Goal: Contribute content: Add original content to the website for others to see

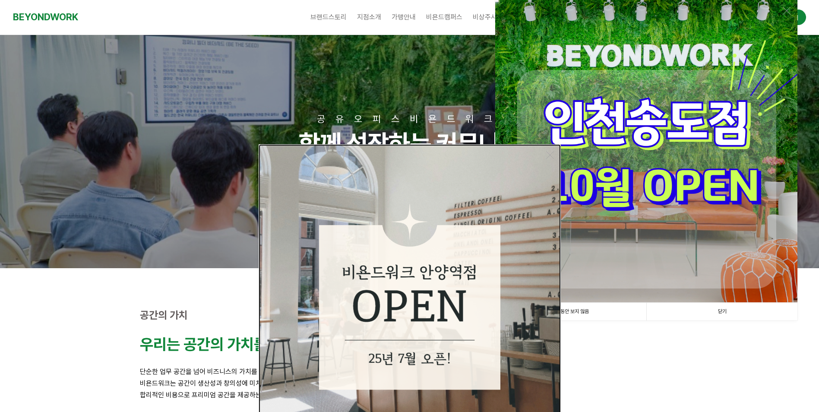
click at [549, 150] on img at bounding box center [410, 295] width 302 height 302
click at [549, 154] on link at bounding box center [550, 155] width 8 height 8
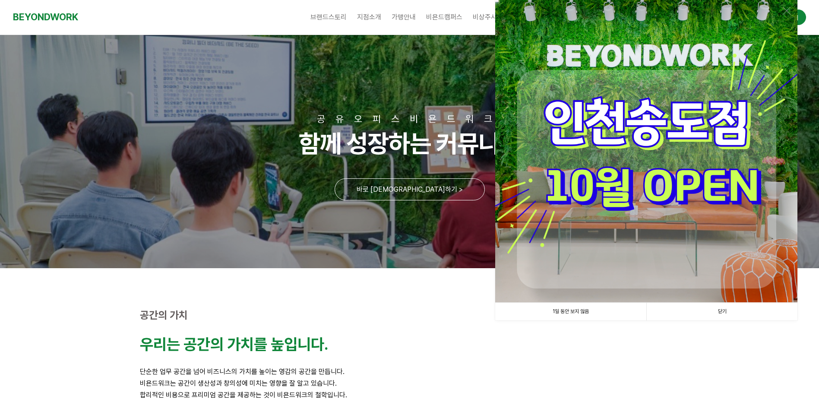
click at [734, 314] on link "닫기" at bounding box center [721, 312] width 151 height 18
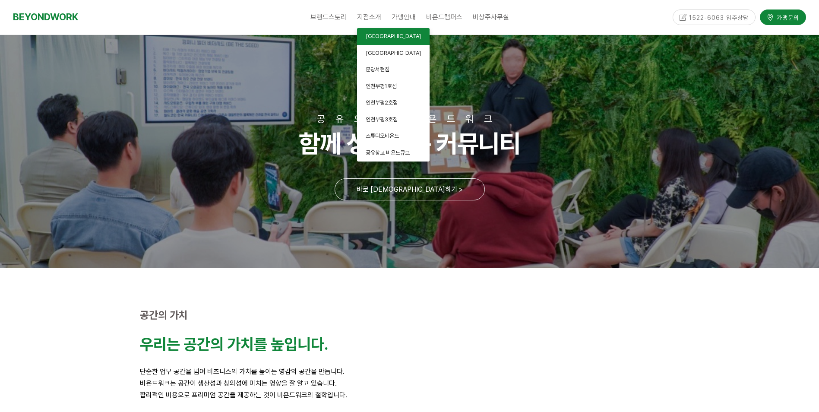
click at [376, 38] on span "[GEOGRAPHIC_DATA]" at bounding box center [393, 36] width 55 height 6
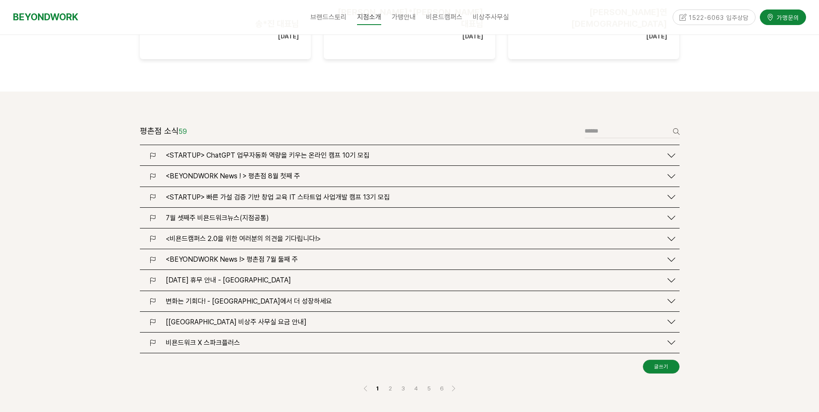
scroll to position [1036, 0]
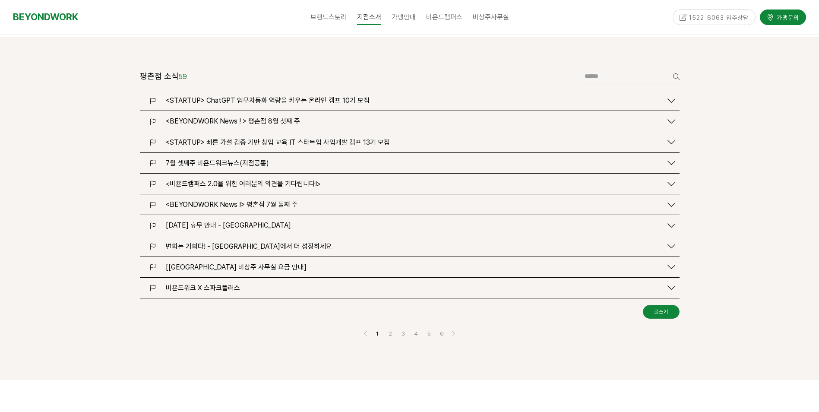
click at [667, 117] on icon at bounding box center [671, 121] width 8 height 8
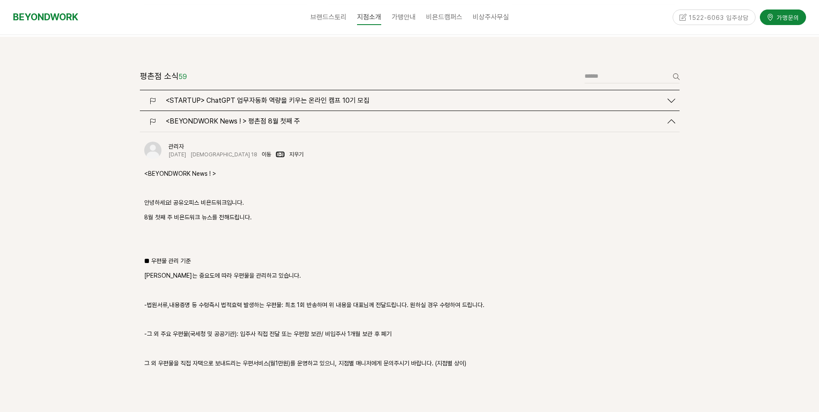
click at [275, 151] on link "수정" at bounding box center [279, 154] width 9 height 6
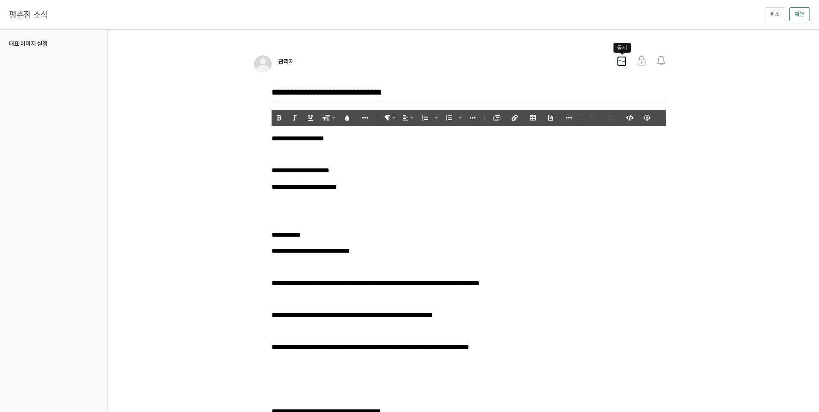
click at [619, 57] on icon at bounding box center [621, 60] width 9 height 9
click at [806, 13] on button "확인" at bounding box center [799, 14] width 21 height 14
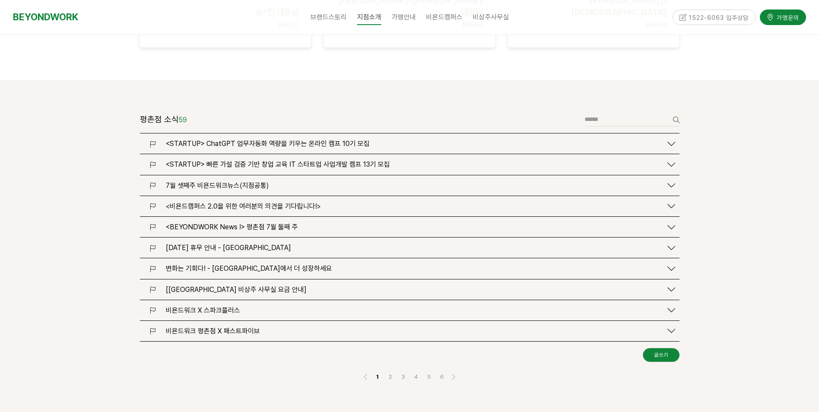
scroll to position [994, 0]
click at [669, 160] on icon at bounding box center [671, 164] width 8 height 8
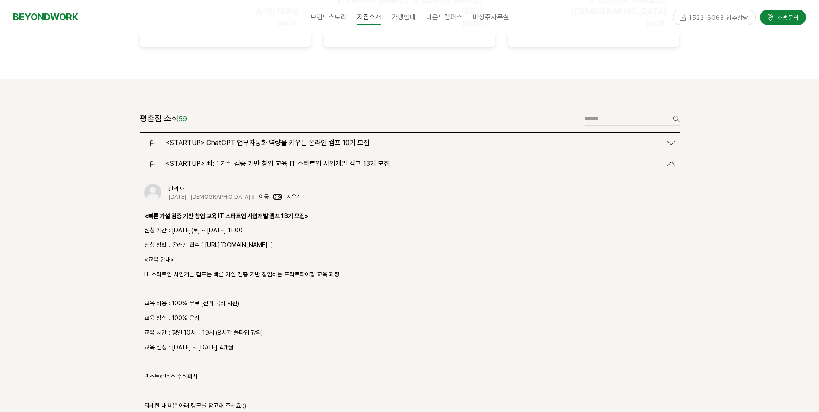
click at [273, 193] on link "수정" at bounding box center [277, 196] width 9 height 6
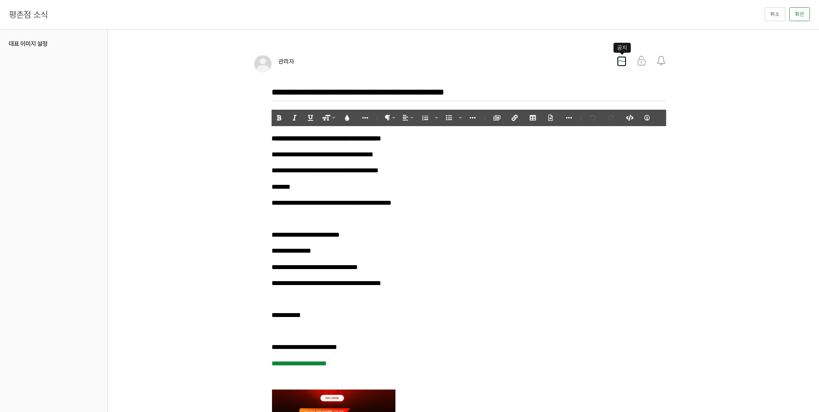
click at [623, 57] on icon at bounding box center [621, 60] width 9 height 9
click at [810, 13] on div "평촌점 소식 취소 확인" at bounding box center [409, 15] width 819 height 30
click at [796, 17] on button "확인" at bounding box center [799, 14] width 21 height 14
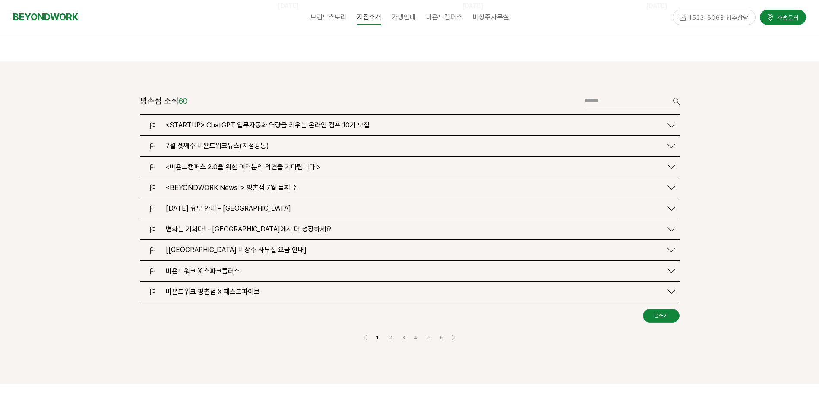
scroll to position [1017, 0]
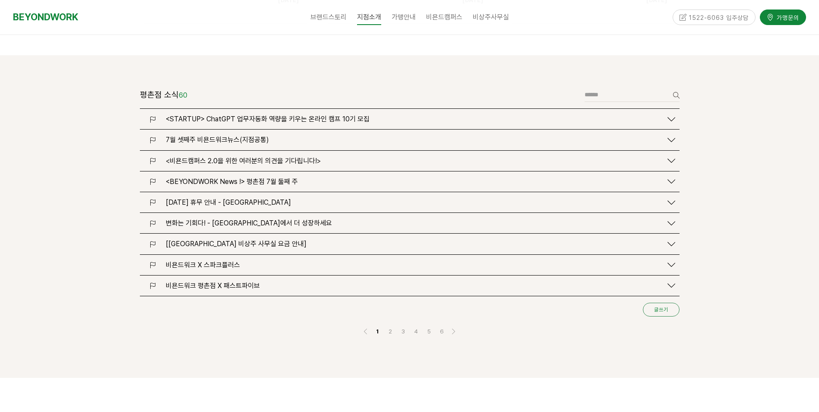
click at [662, 303] on link "글쓰기" at bounding box center [661, 310] width 37 height 14
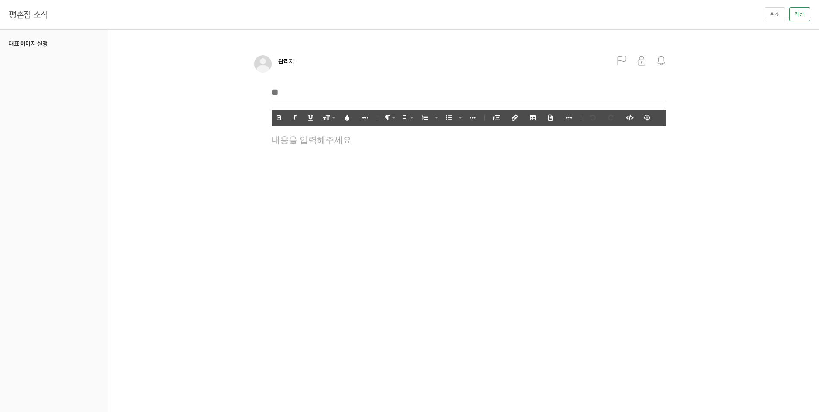
click at [303, 146] on div at bounding box center [468, 165] width 403 height 65
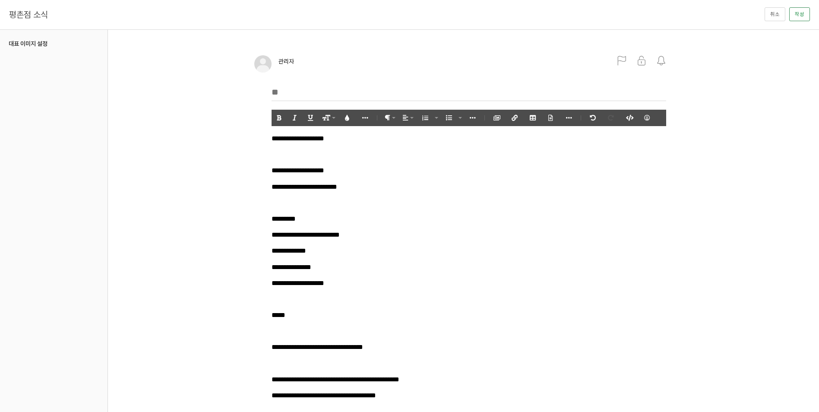
scroll to position [3968, 1]
click at [314, 91] on input "text" at bounding box center [468, 92] width 394 height 18
click at [413, 96] on input "**********" at bounding box center [468, 92] width 394 height 18
click at [432, 86] on input "**********" at bounding box center [468, 92] width 394 height 18
click at [410, 89] on input "**********" at bounding box center [468, 92] width 394 height 18
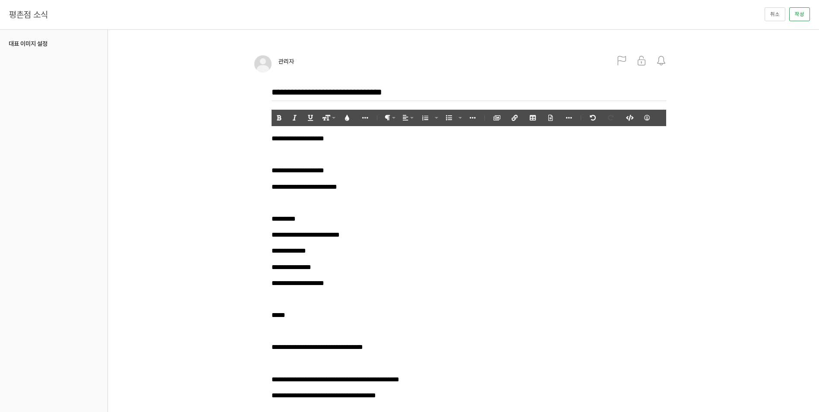
click at [403, 91] on input "**********" at bounding box center [468, 92] width 394 height 18
click at [421, 93] on input "**********" at bounding box center [468, 92] width 394 height 18
type input "**********"
click at [620, 62] on icon at bounding box center [621, 60] width 9 height 9
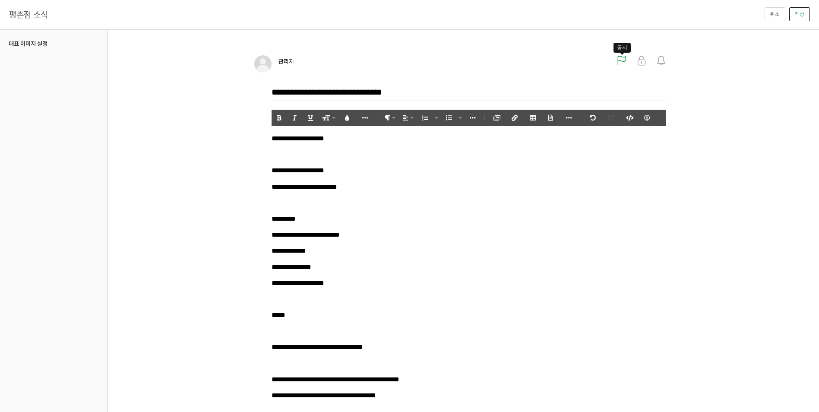
click at [805, 13] on button "작성" at bounding box center [799, 14] width 21 height 14
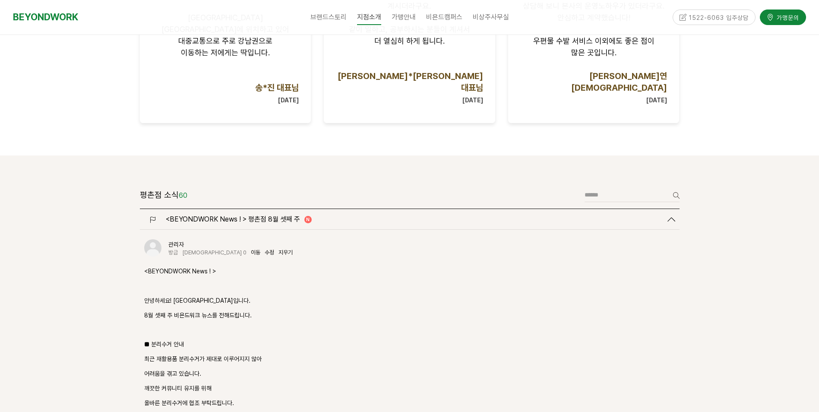
scroll to position [907, 0]
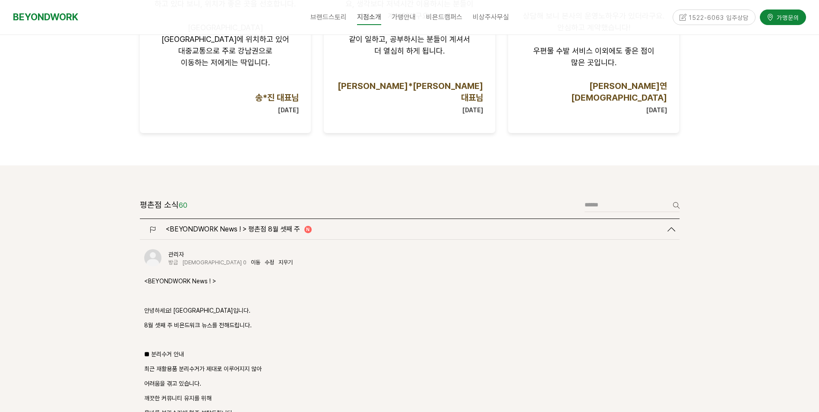
click at [666, 225] on link "<BEYONDWORK News ! > 평촌점 8월 셋째 주 N" at bounding box center [409, 229] width 531 height 8
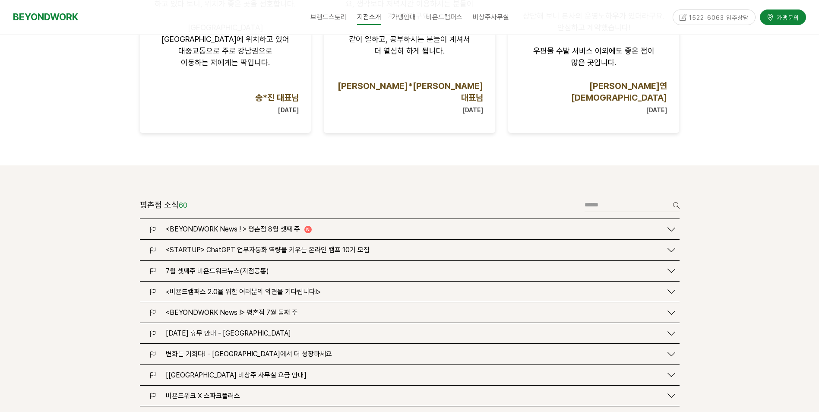
click at [672, 309] on icon at bounding box center [671, 313] width 8 height 8
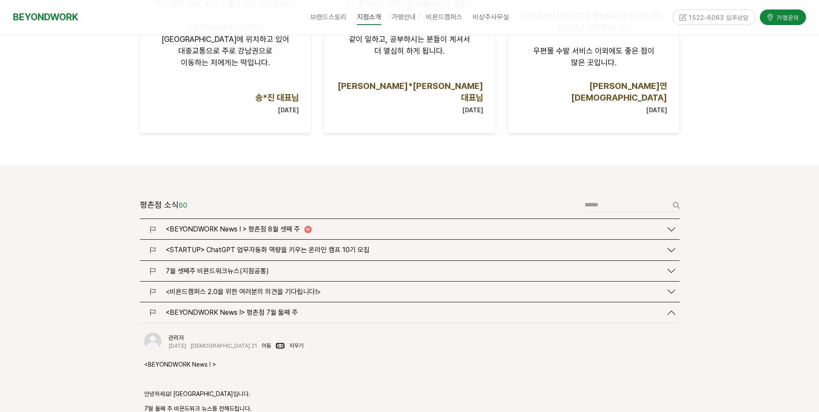
click at [275, 342] on link "수정" at bounding box center [279, 345] width 9 height 6
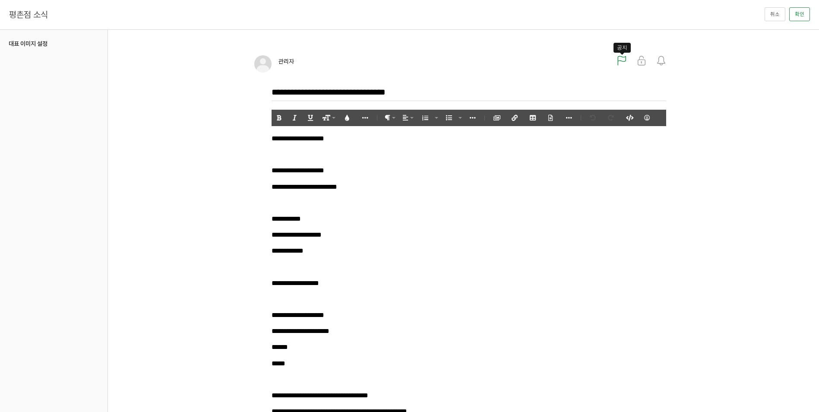
click at [626, 60] on div at bounding box center [622, 61] width 20 height 10
click at [623, 58] on icon at bounding box center [621, 60] width 9 height 9
click at [802, 15] on button "확인" at bounding box center [799, 14] width 21 height 14
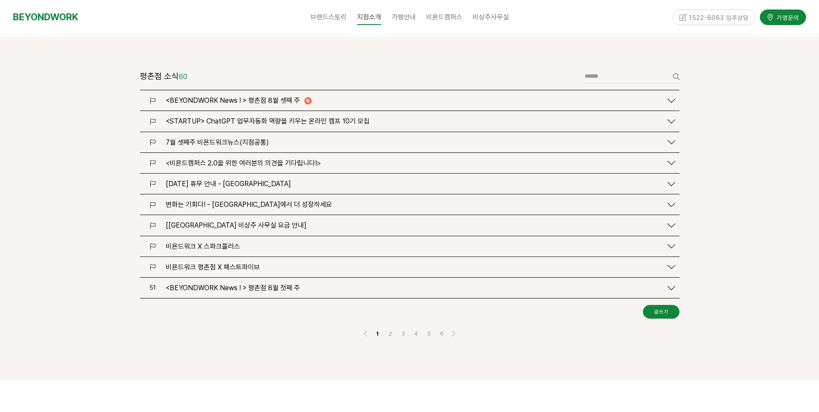
scroll to position [994, 0]
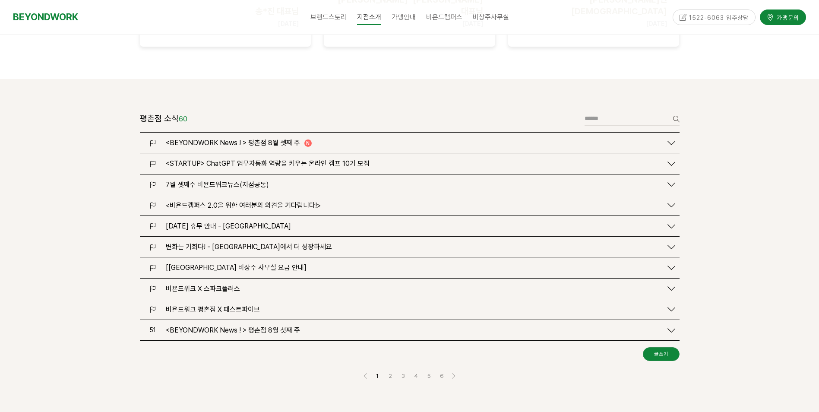
click at [668, 180] on icon at bounding box center [671, 184] width 8 height 8
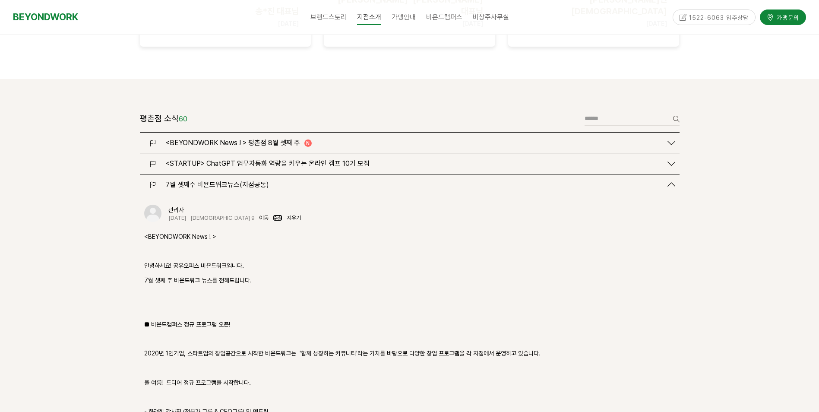
click at [273, 215] on link "수정" at bounding box center [277, 218] width 9 height 6
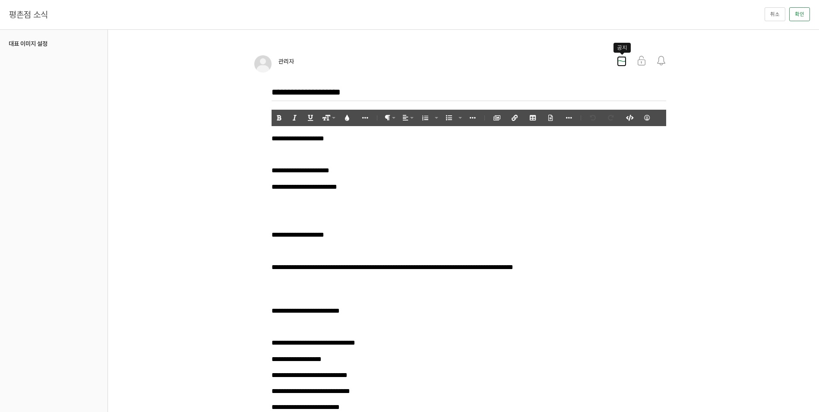
click at [618, 60] on icon at bounding box center [621, 60] width 9 height 9
click at [804, 12] on button "확인" at bounding box center [799, 14] width 21 height 14
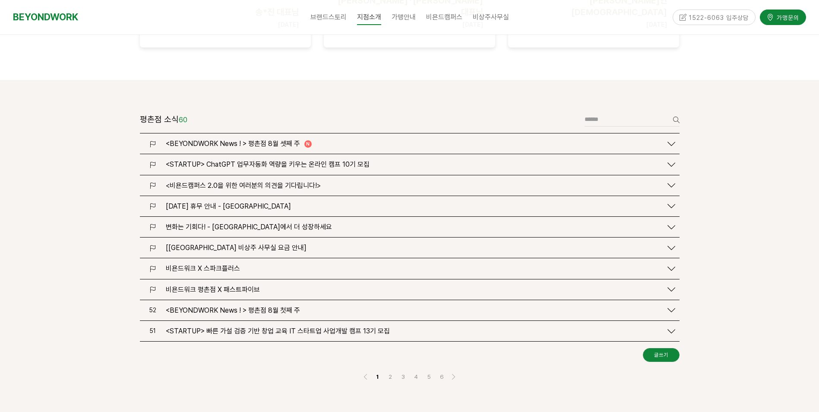
scroll to position [994, 0]
click at [670, 201] on icon at bounding box center [671, 205] width 8 height 8
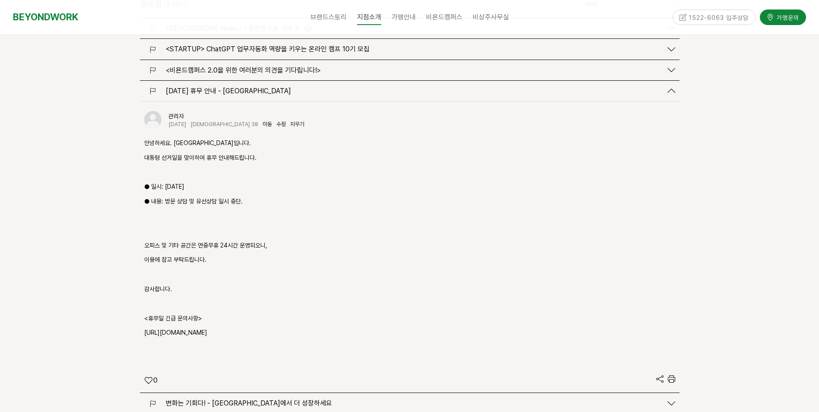
scroll to position [1123, 0]
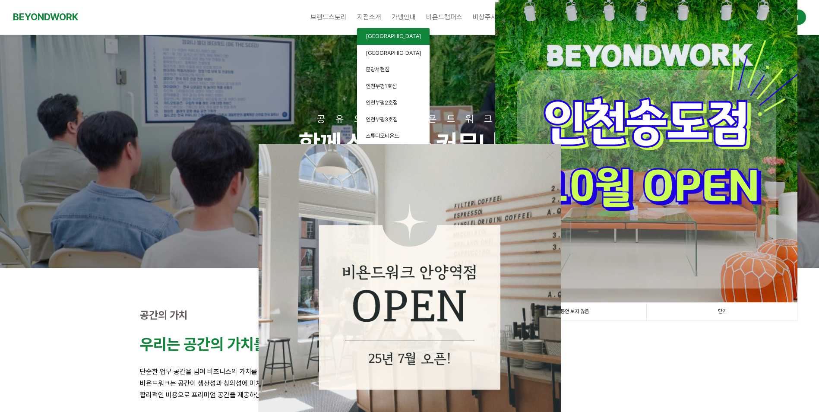
click at [383, 40] on link "[GEOGRAPHIC_DATA]" at bounding box center [393, 36] width 73 height 17
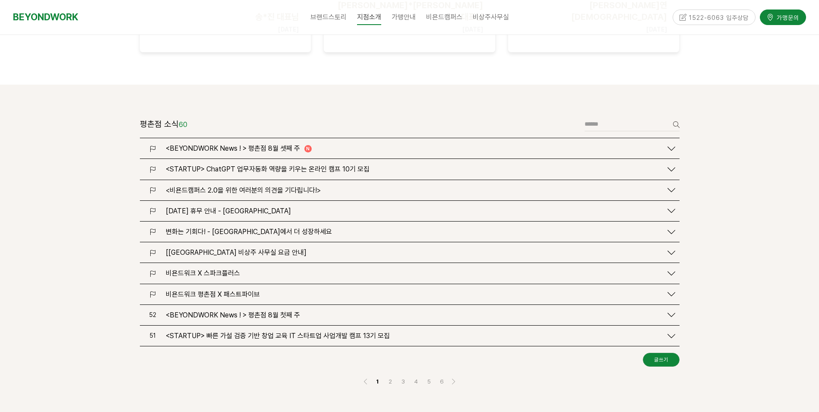
scroll to position [993, 0]
